Goal: Find specific page/section: Find specific page/section

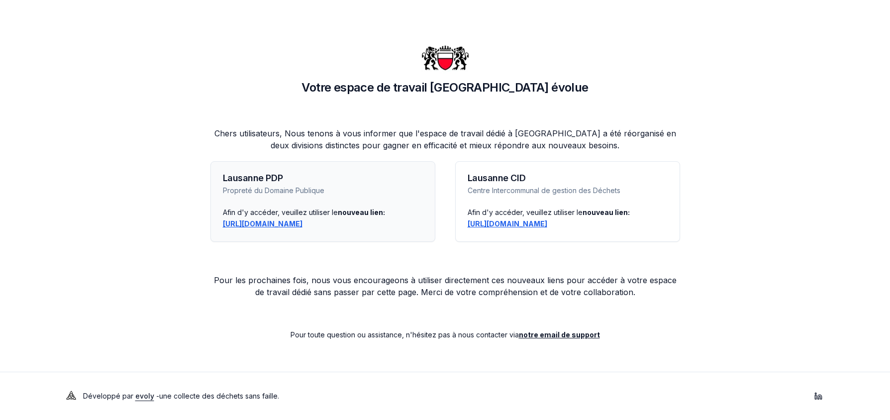
click at [297, 225] on link "[URL][DOMAIN_NAME]" at bounding box center [263, 223] width 80 height 8
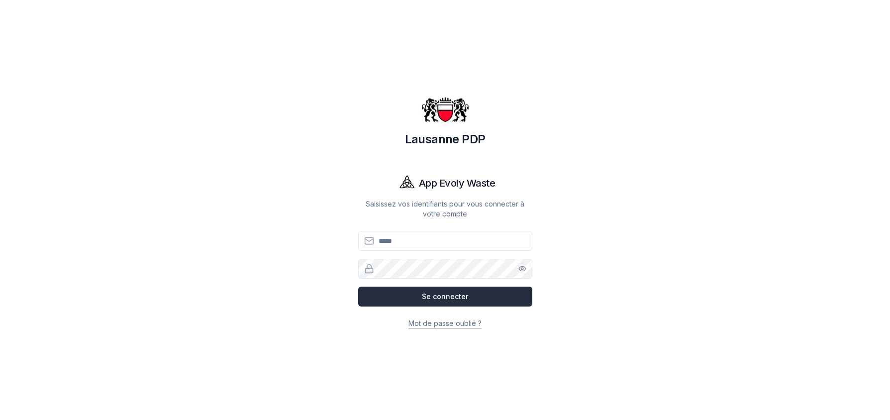
type input "**********"
click at [442, 294] on button "Se connecter" at bounding box center [445, 297] width 174 height 20
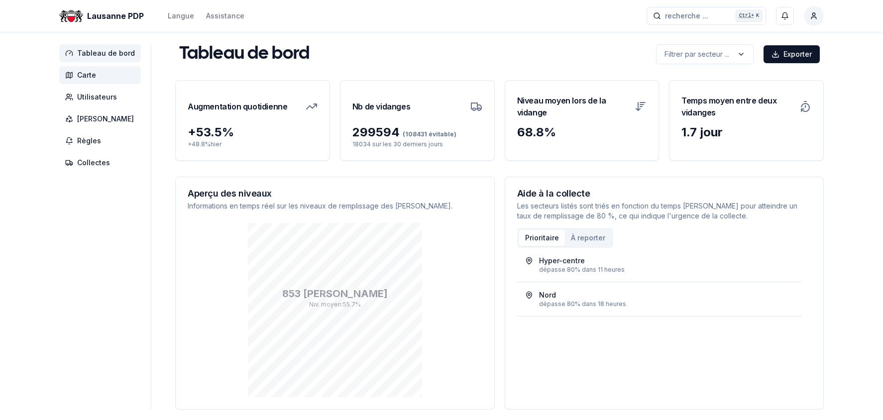
click at [88, 72] on span "Carte" at bounding box center [86, 75] width 19 height 10
